Goal: Use online tool/utility: Utilize a website feature to perform a specific function

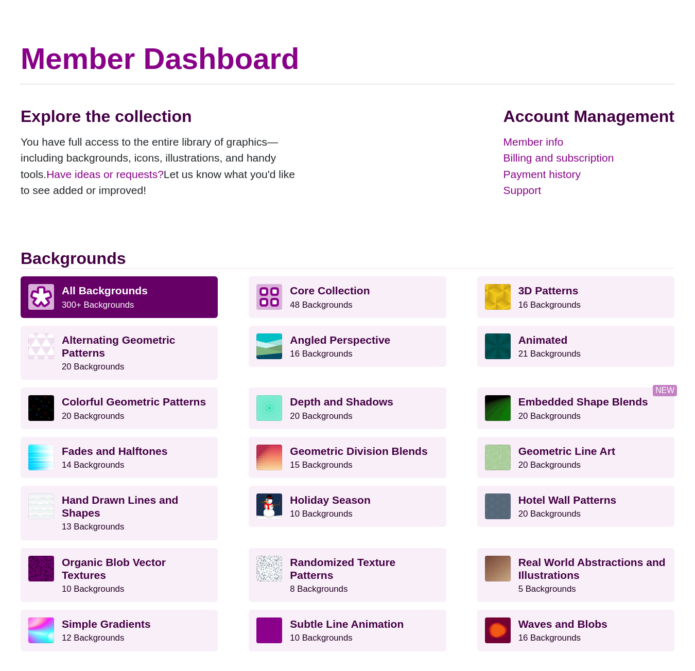
scroll to position [51, 0]
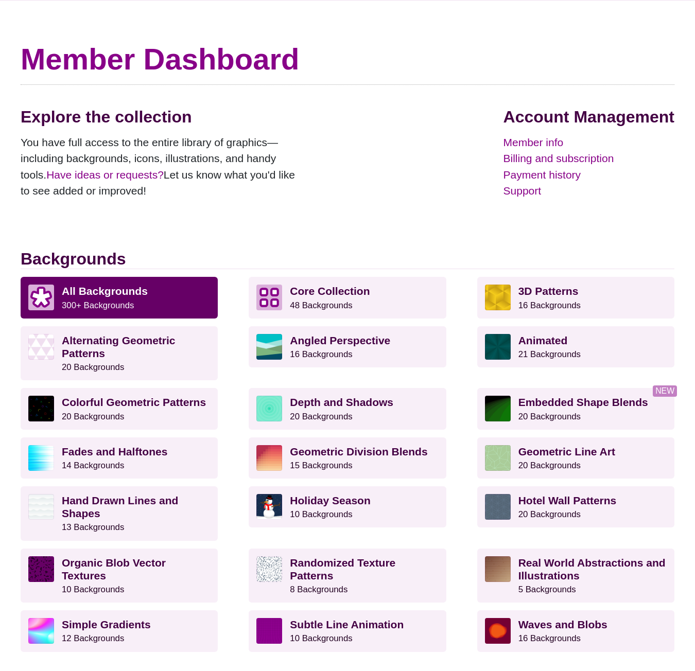
click at [85, 290] on strong "All Backgrounds" at bounding box center [105, 291] width 86 height 12
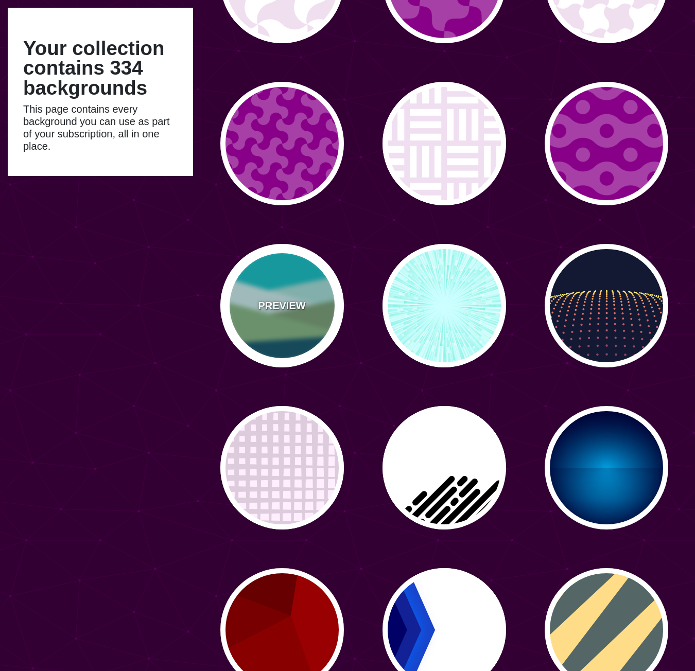
scroll to position [1956, 0]
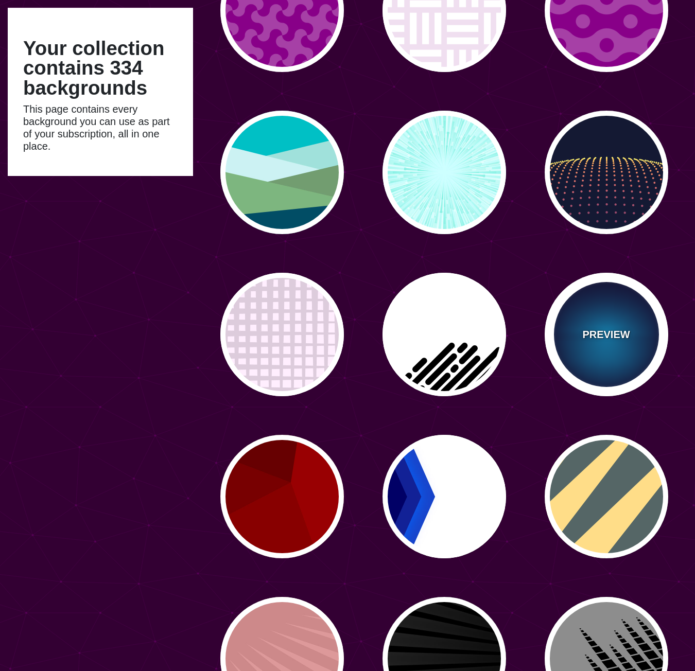
click at [619, 330] on p "PREVIEW" at bounding box center [605, 334] width 47 height 15
type input "#000033"
type input "#00BBFF"
type input "#000033"
type input "2000"
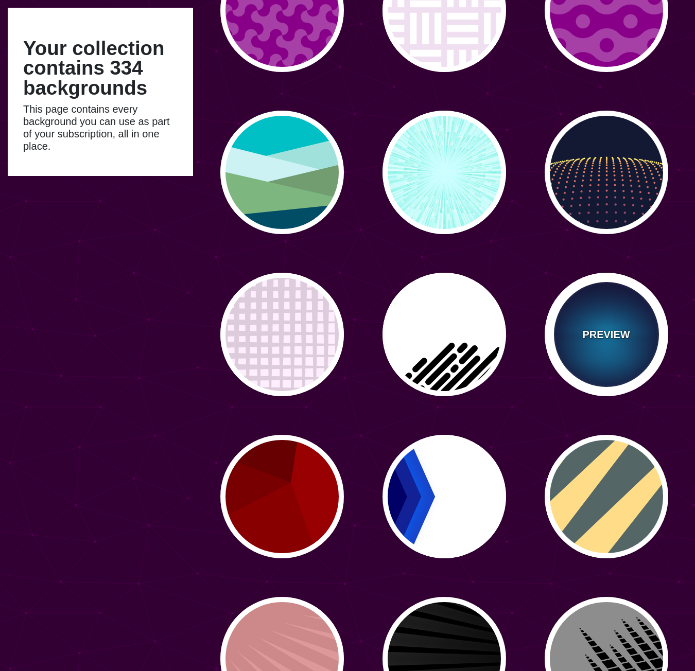
type input "0.5"
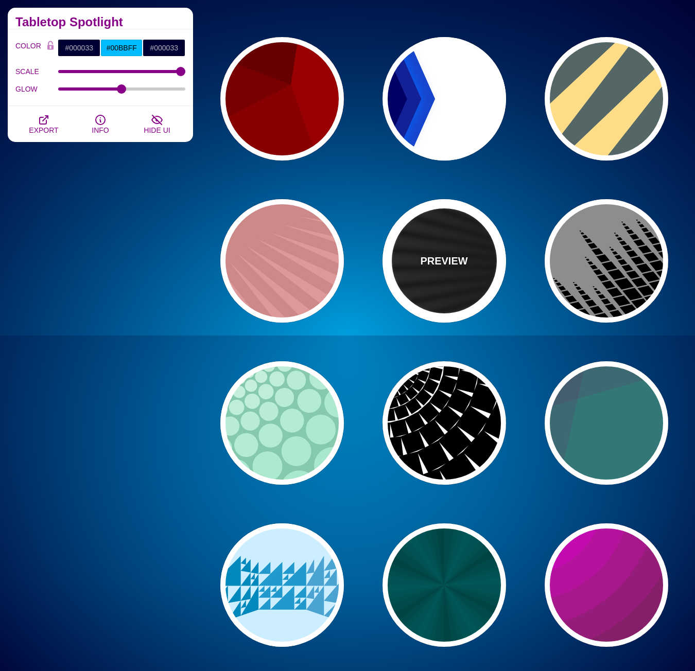
scroll to position [2419, 0]
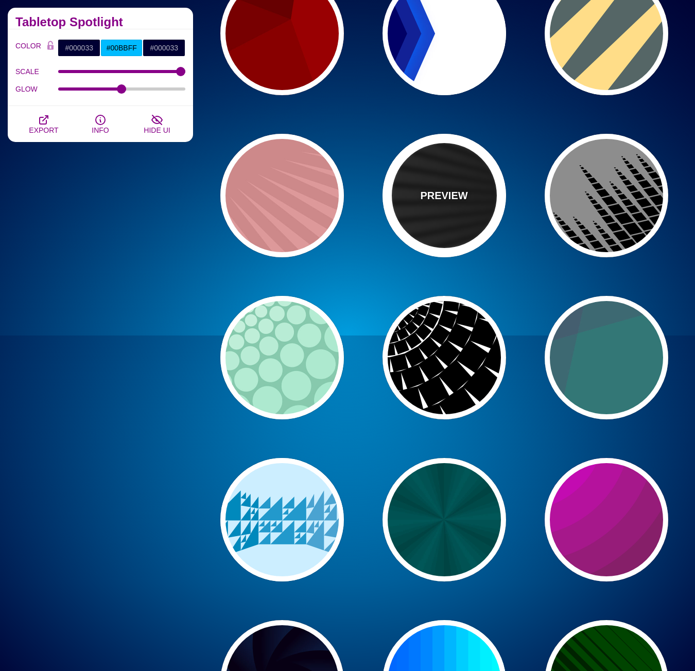
click at [458, 227] on div "PREVIEW" at bounding box center [444, 196] width 124 height 124
type input "#000000"
type input "#FFFFFF"
type input "0"
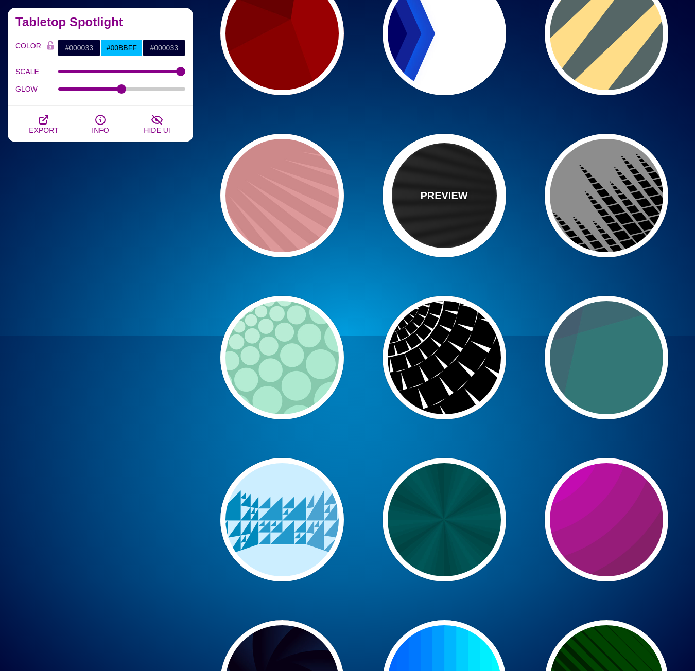
type input "0"
type input "50"
type input "0.2"
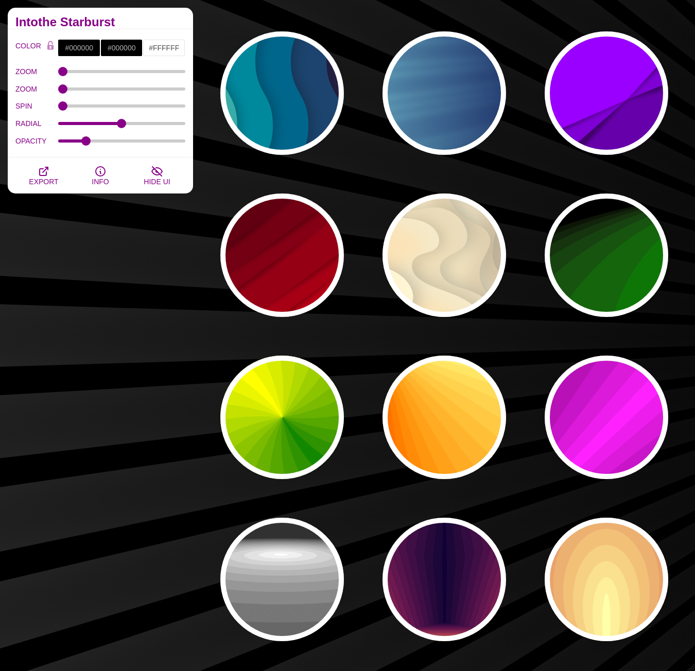
scroll to position [5972, 0]
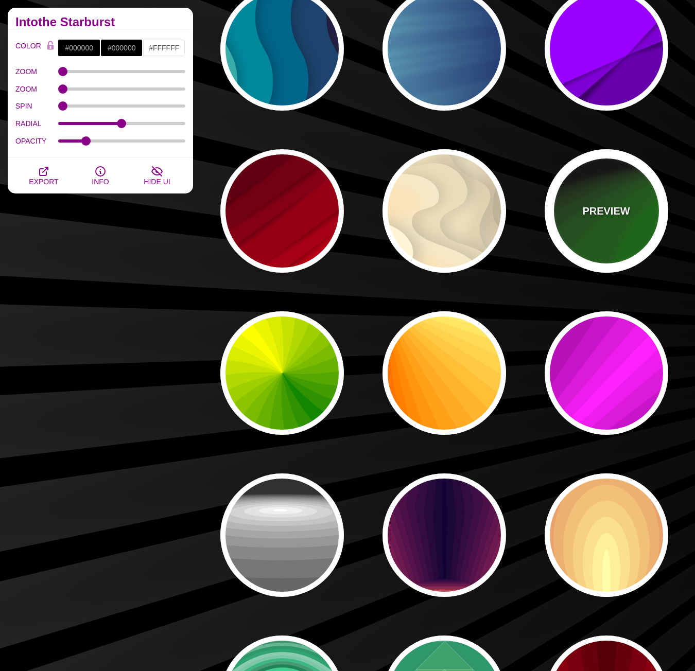
click at [589, 240] on div "PREVIEW" at bounding box center [607, 211] width 124 height 124
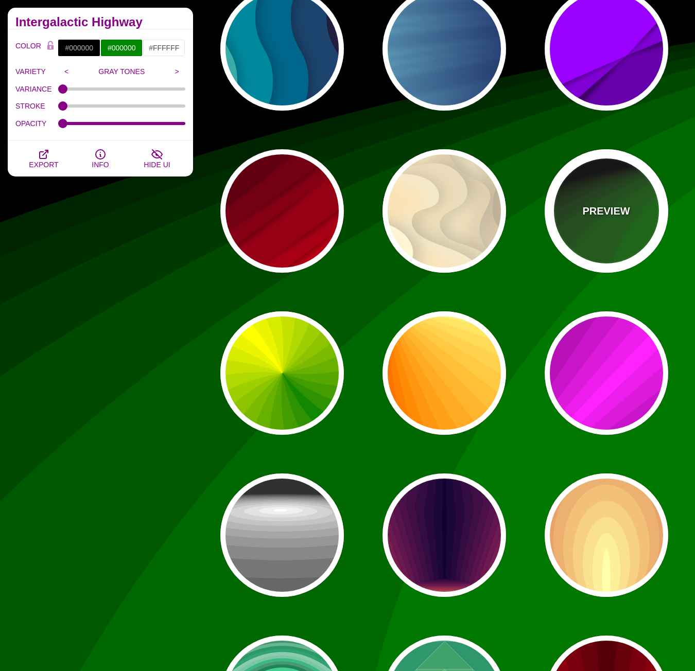
type input "#008800"
type input "1"
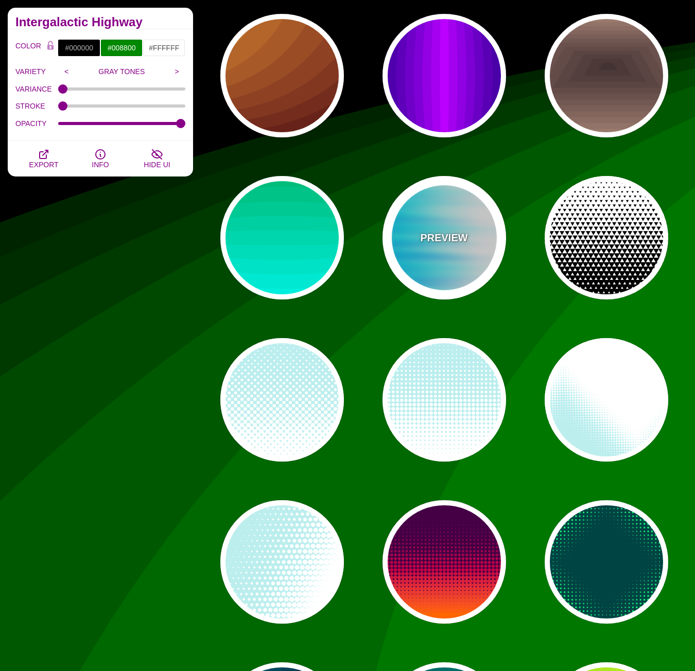
scroll to position [7361, 0]
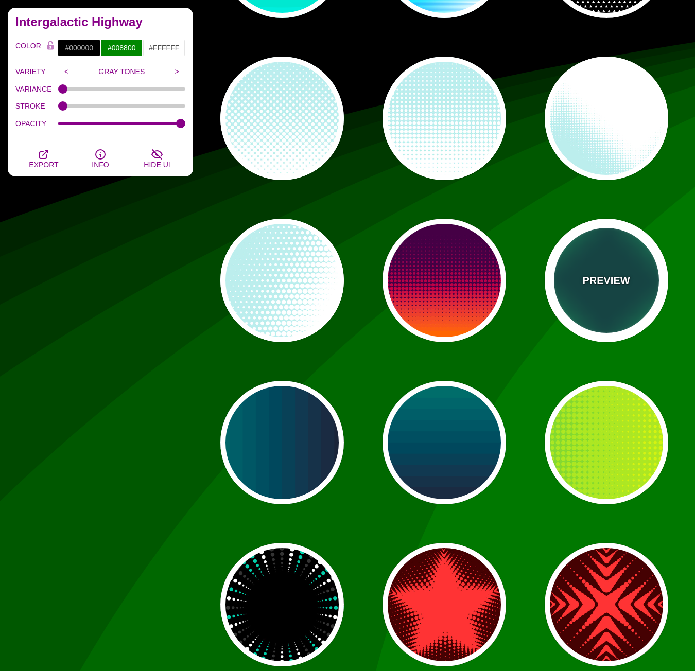
click at [593, 291] on div "PREVIEW" at bounding box center [607, 281] width 124 height 124
type input "#004444"
type input "#11EE77"
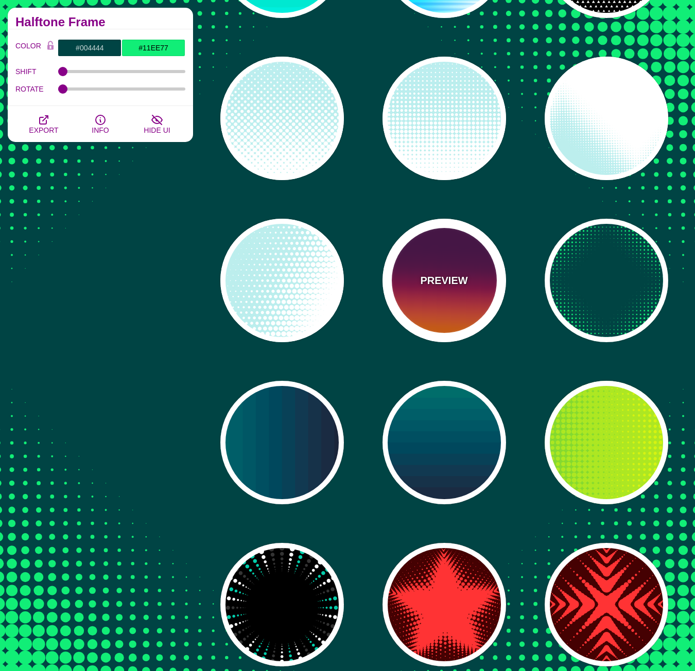
click at [431, 299] on div "PREVIEW" at bounding box center [444, 281] width 124 height 124
type input "#440044"
type input "#FF6600"
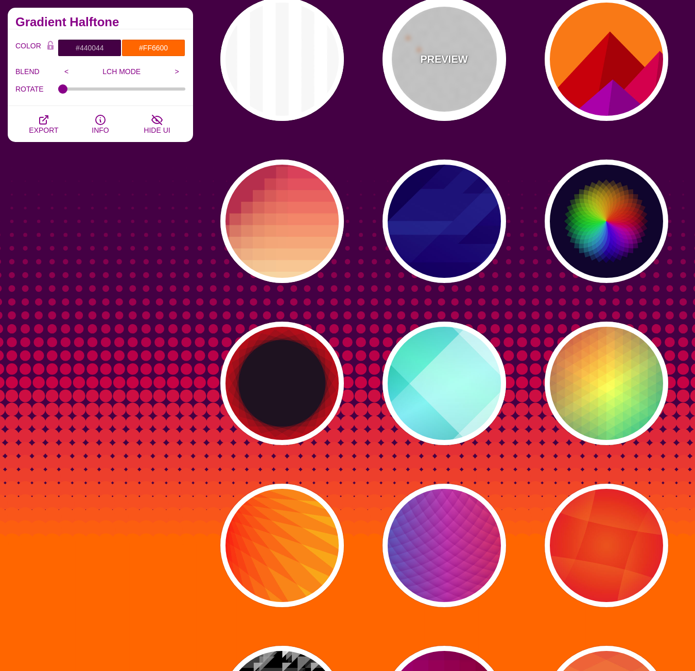
scroll to position [10913, 0]
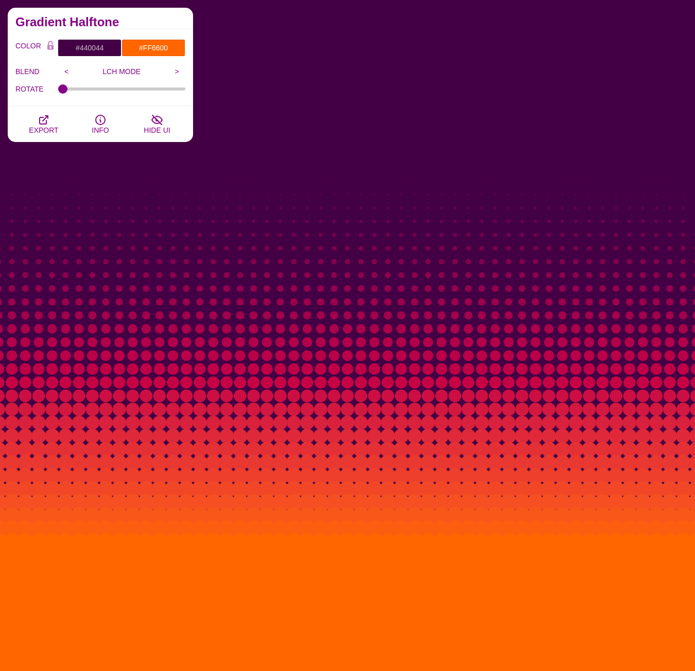
drag, startPoint x: 133, startPoint y: 69, endPoint x: 140, endPoint y: 71, distance: 7.0
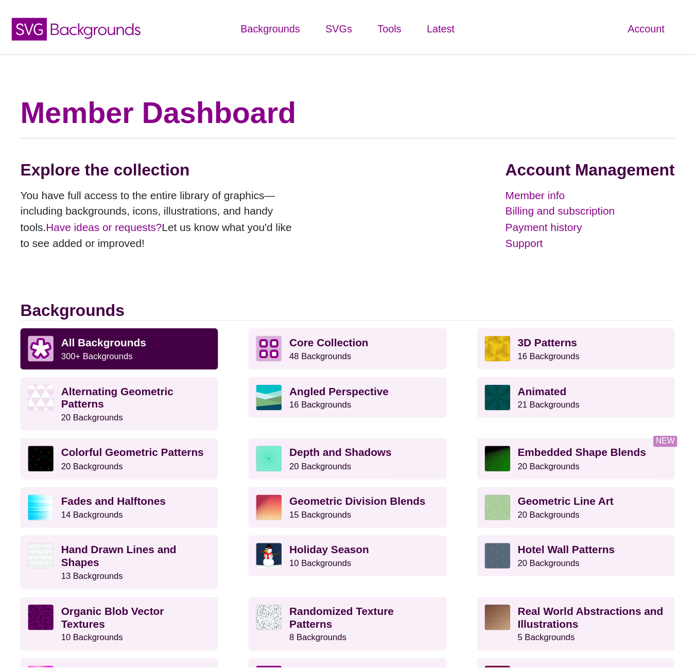
scroll to position [51, 0]
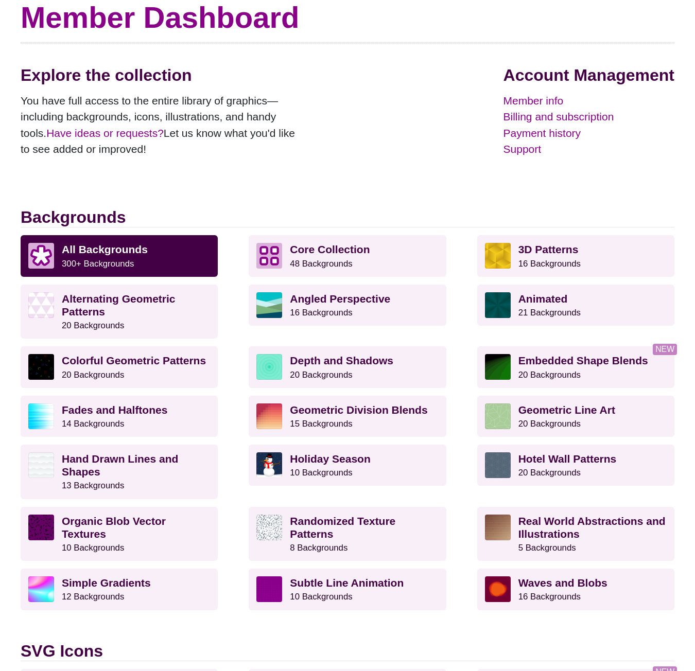
scroll to position [103, 0]
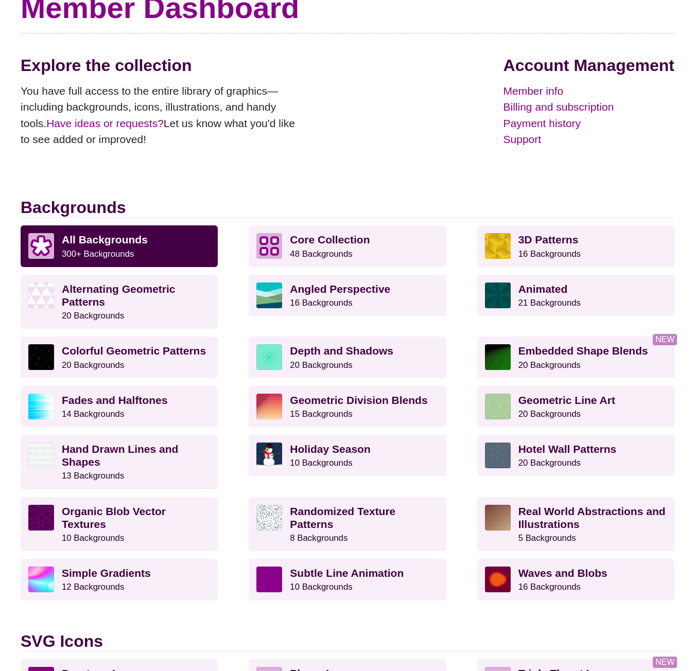
click at [229, 296] on div "All Backgrounds 300+ Backgrounds Core Collection 48 Backgrounds 3D Patterns 16 …" at bounding box center [348, 428] width 654 height 406
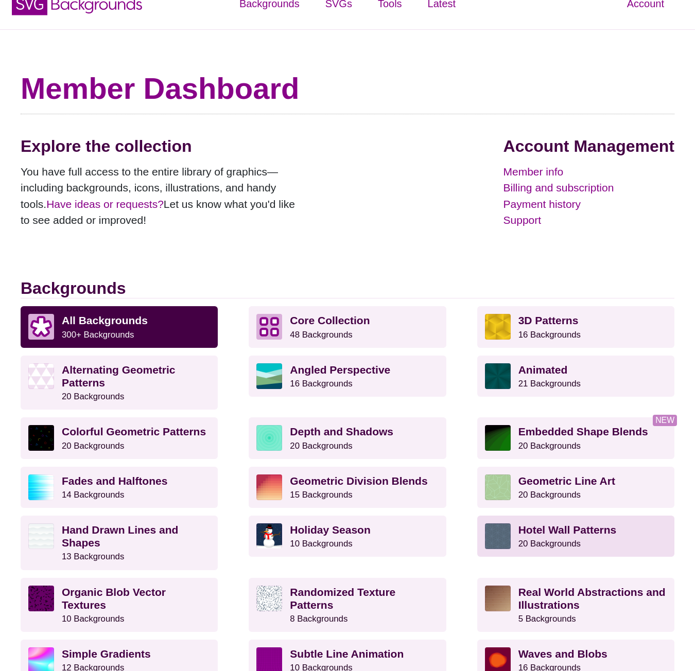
scroll to position [0, 0]
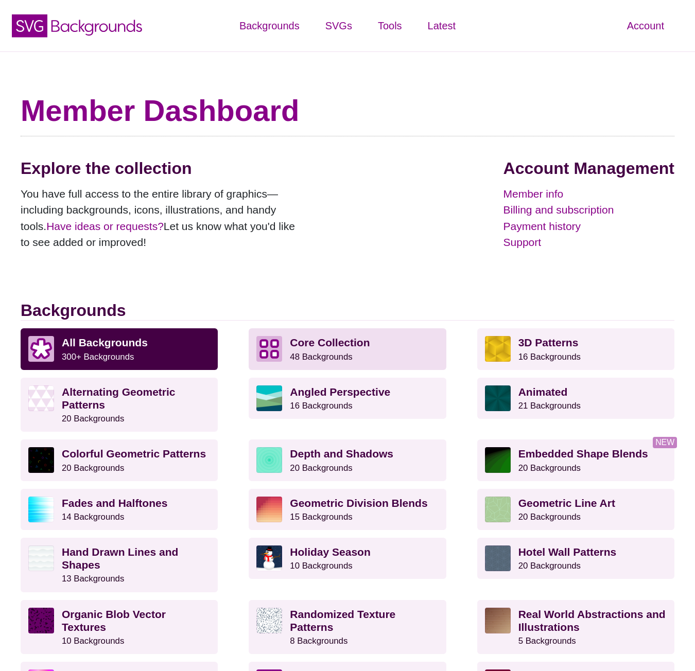
click at [364, 350] on p "Core Collection 48 Backgrounds" at bounding box center [364, 349] width 148 height 26
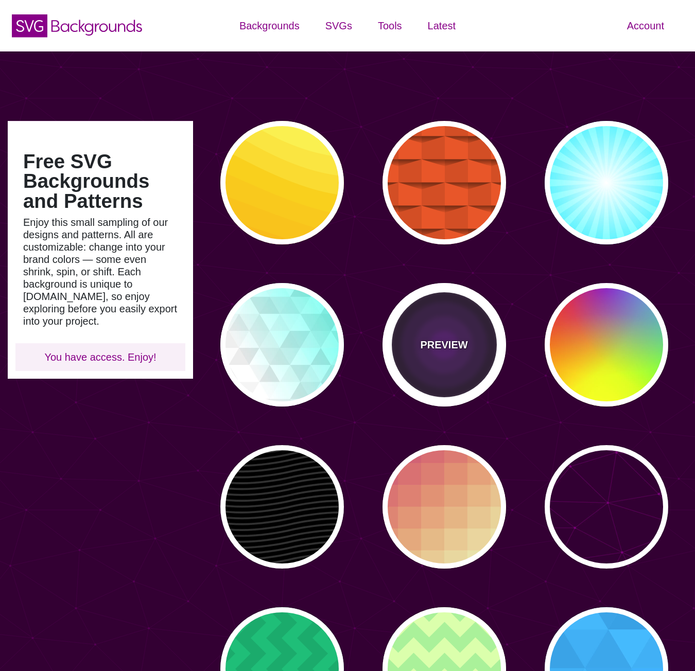
click at [441, 339] on p "PREVIEW" at bounding box center [443, 344] width 47 height 15
type input "#000000"
type input "#552277"
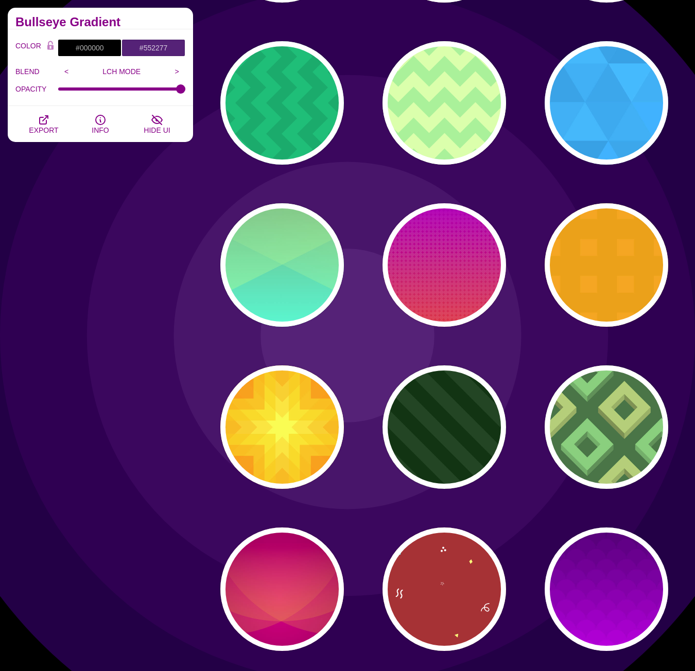
scroll to position [772, 0]
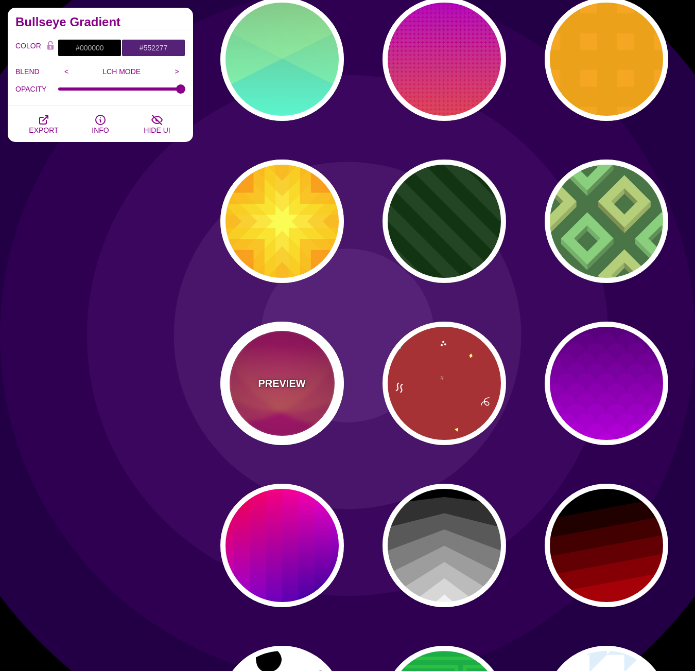
click at [300, 378] on p "PREVIEW" at bounding box center [281, 383] width 47 height 15
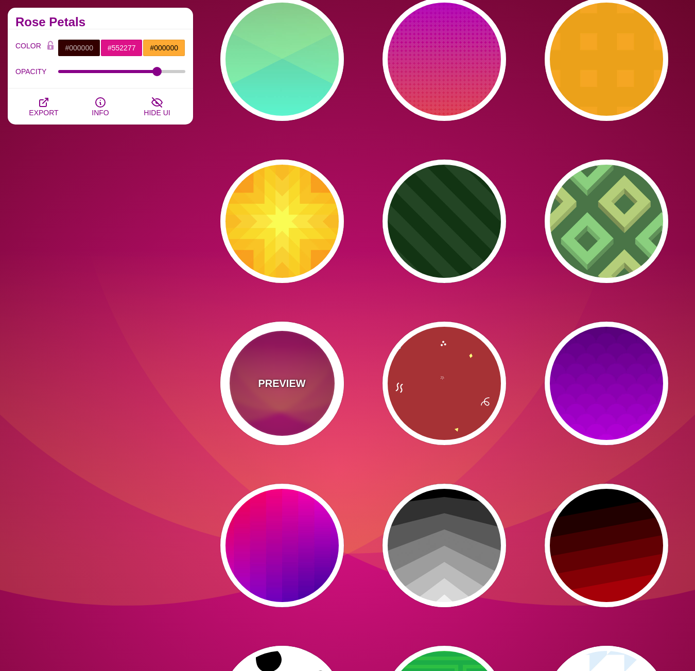
type input "#330000"
type input "#DD1188"
type input "#FFAA33"
type input "0.4"
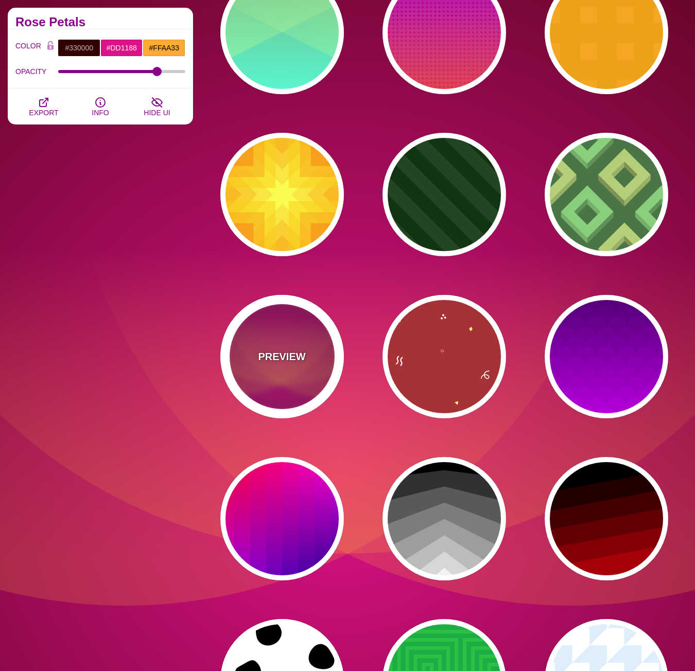
scroll to position [927, 0]
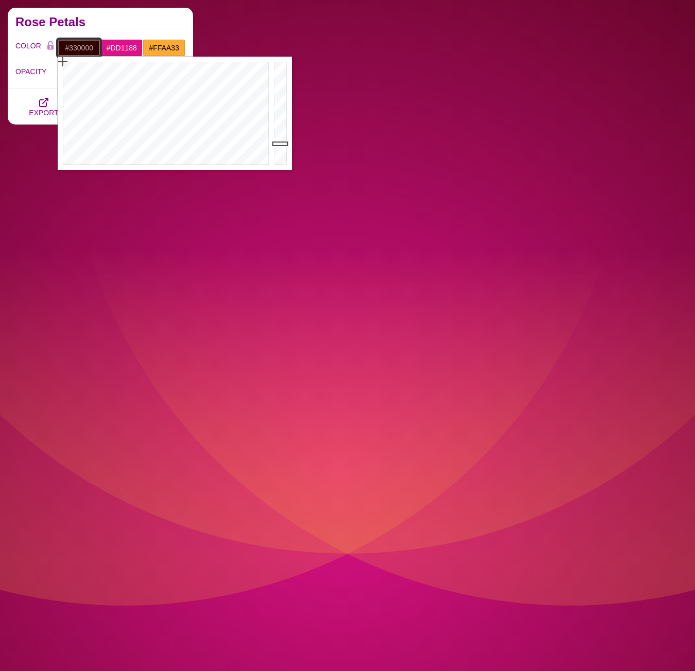
click at [86, 45] on input "#330000" at bounding box center [79, 48] width 43 height 18
drag, startPoint x: 196, startPoint y: 82, endPoint x: 206, endPoint y: 64, distance: 20.8
click at [206, 64] on div at bounding box center [165, 113] width 214 height 113
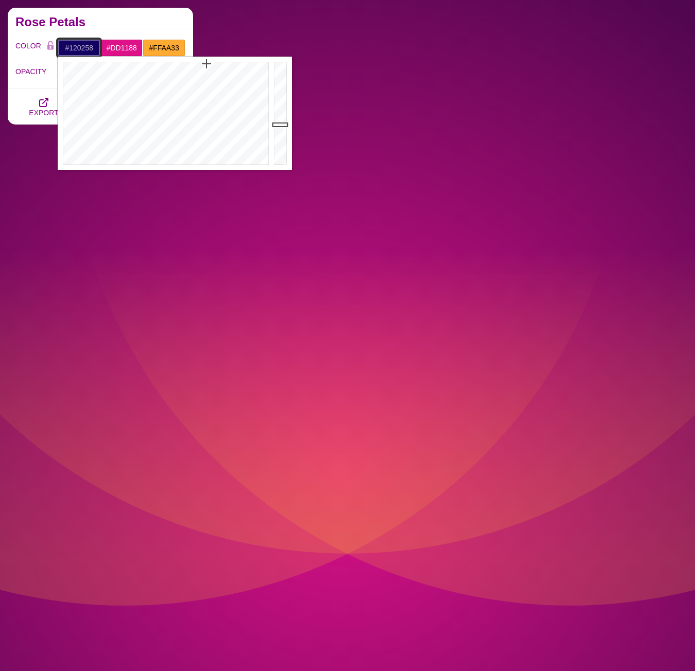
type input "#120257"
drag, startPoint x: 278, startPoint y: 124, endPoint x: 279, endPoint y: 129, distance: 5.7
click at [279, 129] on div at bounding box center [281, 113] width 21 height 113
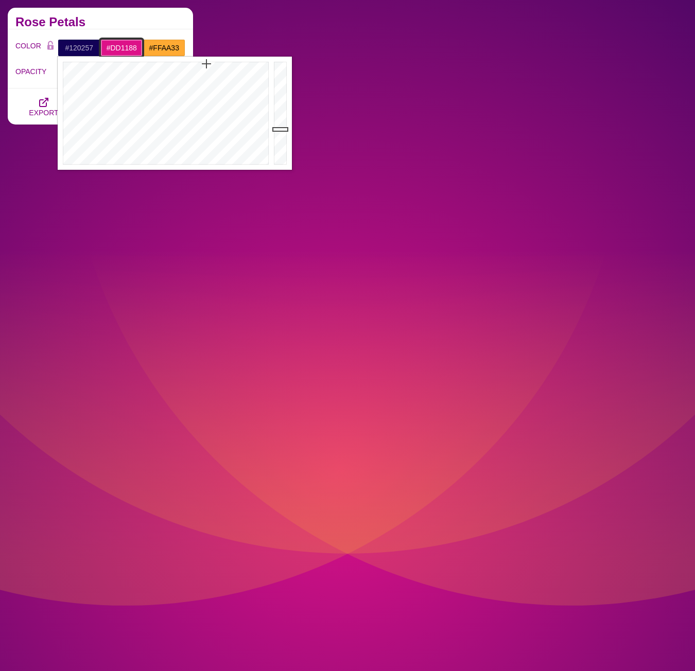
click at [120, 48] on input "#DD1188" at bounding box center [121, 48] width 43 height 18
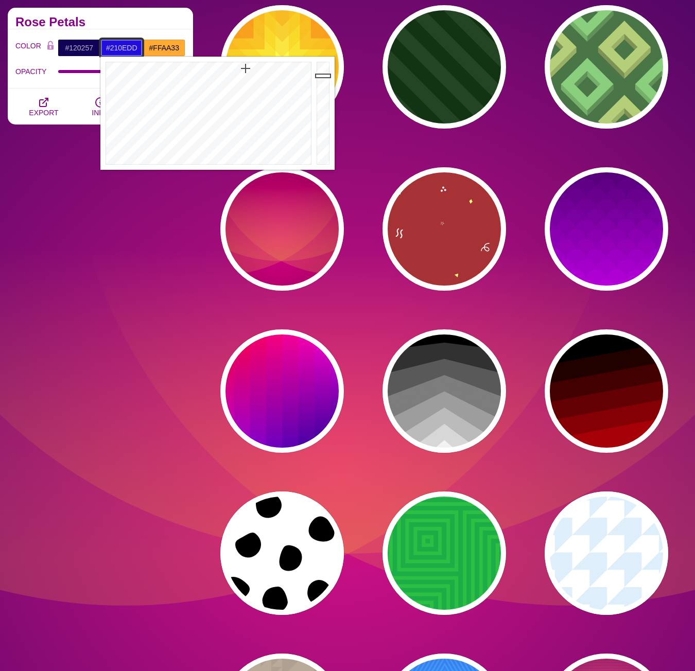
drag, startPoint x: 227, startPoint y: 73, endPoint x: 246, endPoint y: 68, distance: 19.5
click at [246, 68] on div at bounding box center [207, 113] width 214 height 113
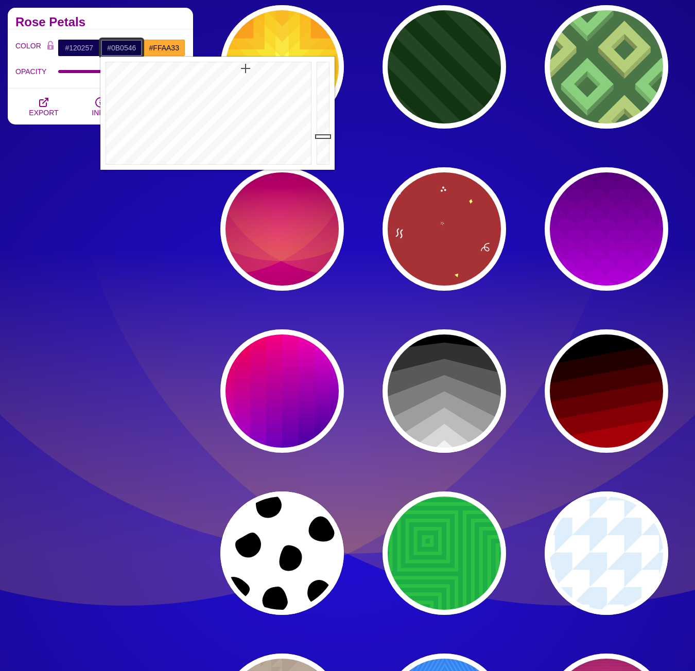
type input "#0B0548"
drag, startPoint x: 324, startPoint y: 114, endPoint x: 323, endPoint y: 135, distance: 21.1
click at [323, 135] on div at bounding box center [324, 113] width 21 height 113
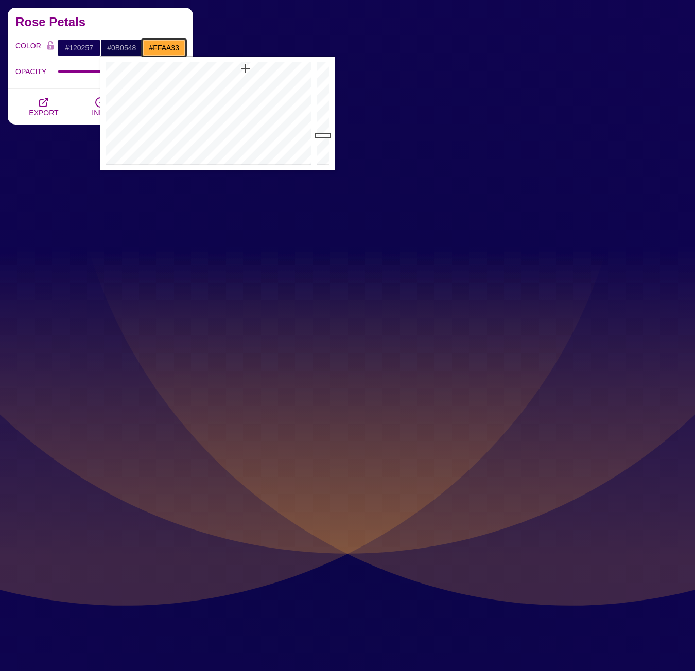
click at [173, 50] on input "#FFAA33" at bounding box center [164, 48] width 43 height 18
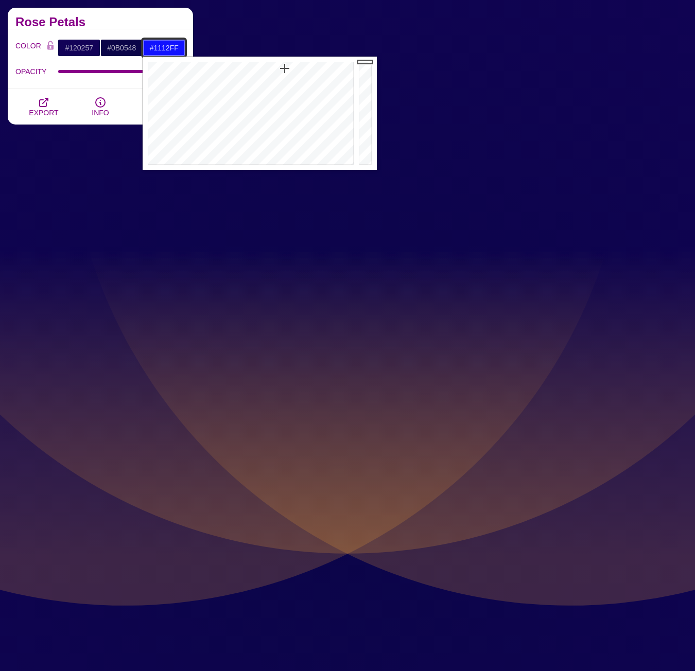
click at [285, 68] on div at bounding box center [250, 113] width 214 height 113
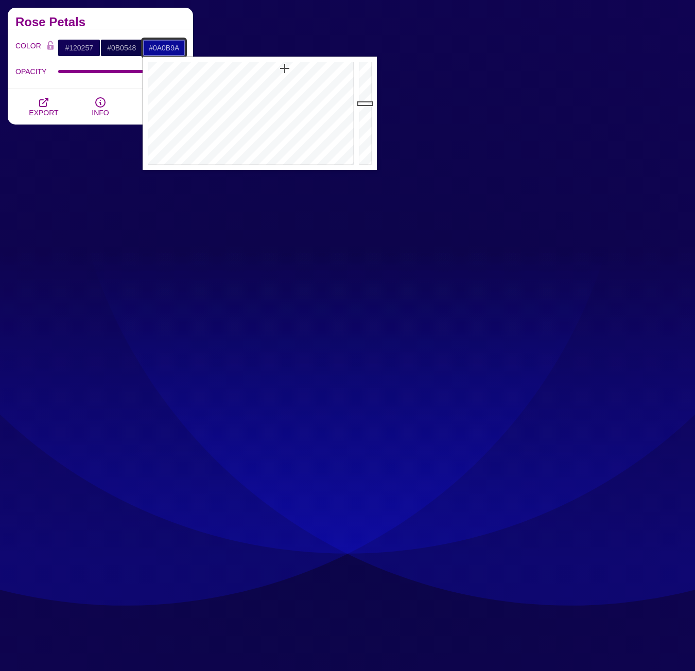
type input "#0A0B9B"
drag, startPoint x: 364, startPoint y: 88, endPoint x: 365, endPoint y: 102, distance: 14.4
click at [365, 102] on div at bounding box center [366, 113] width 21 height 113
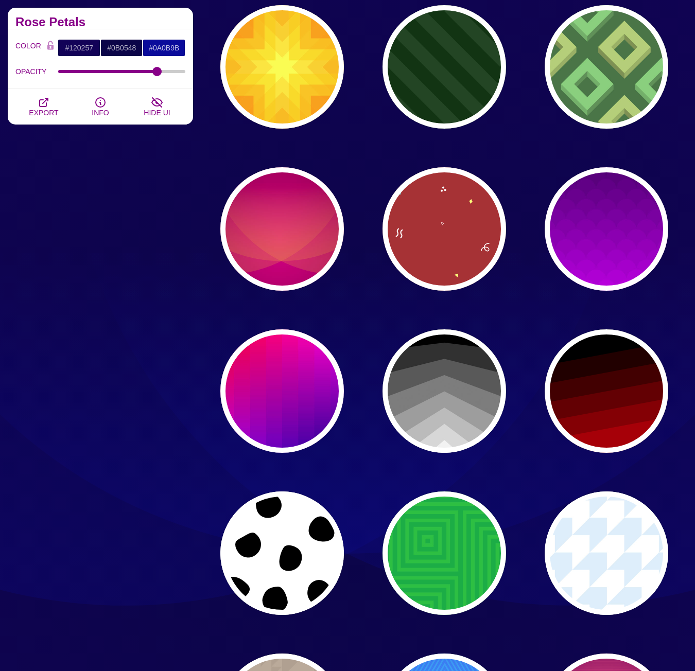
click at [106, 215] on div "Free SVG Backgrounds and Patterns Enjoy this small sampling of our designs and …" at bounding box center [100, 595] width 201 height 2571
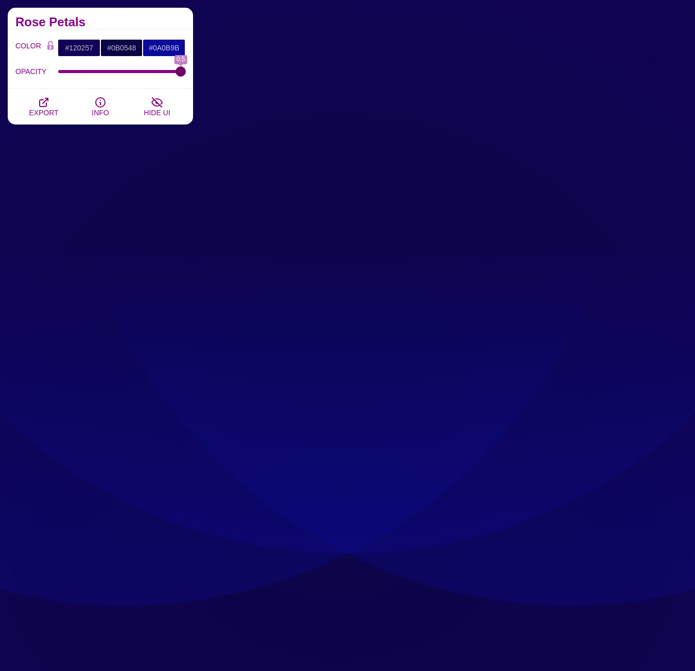
drag, startPoint x: 160, startPoint y: 71, endPoint x: 578, endPoint y: 92, distance: 419.0
type input "0.5"
click at [186, 74] on input "OPACITY" at bounding box center [122, 71] width 128 height 4
